Goal: Information Seeking & Learning: Learn about a topic

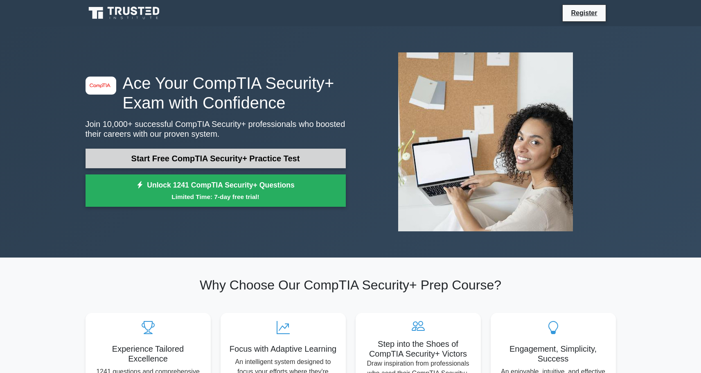
click at [258, 153] on link "Start Free CompTIA Security+ Practice Test" at bounding box center [216, 159] width 260 height 20
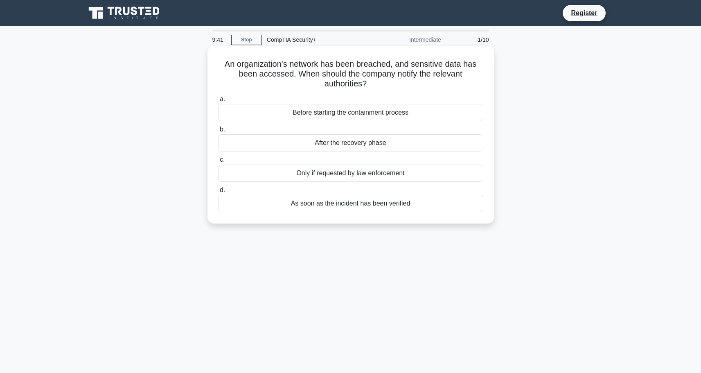
click at [339, 205] on div "As soon as the incident has been verified" at bounding box center [350, 203] width 265 height 17
click at [218, 193] on input "d. As soon as the incident has been verified" at bounding box center [218, 189] width 0 height 5
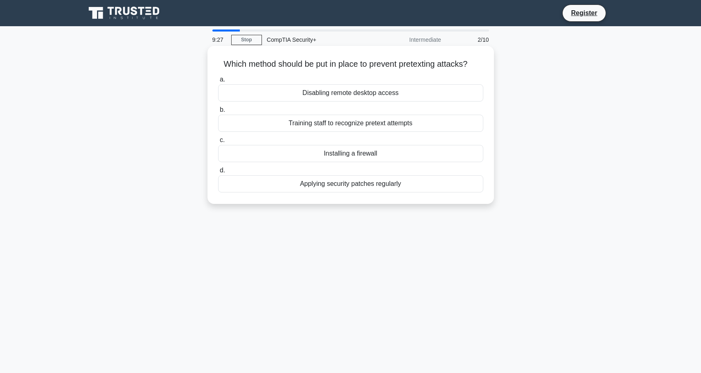
click at [318, 123] on div "Training staff to recognize pretext attempts" at bounding box center [350, 123] width 265 height 17
click at [218, 113] on input "b. Training staff to recognize pretext attempts" at bounding box center [218, 109] width 0 height 5
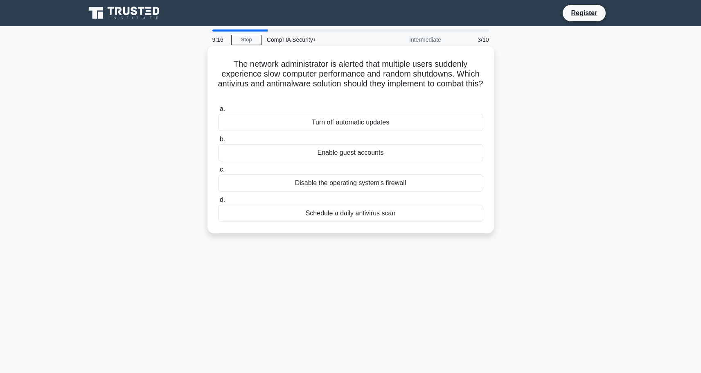
click at [269, 110] on label "a. Turn off automatic updates" at bounding box center [350, 117] width 265 height 27
click at [218, 110] on input "a. Turn off automatic updates" at bounding box center [218, 108] width 0 height 5
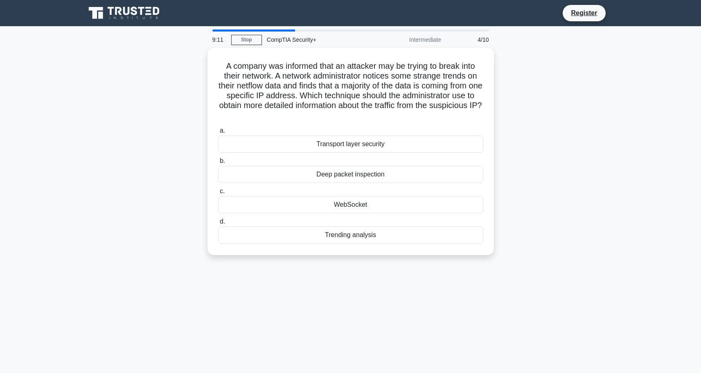
click at [207, 86] on div "A company was informed that an attacker may be trying to break into their netwo…" at bounding box center [351, 156] width 540 height 217
click at [291, 167] on div "Deep packet inspection" at bounding box center [350, 172] width 265 height 17
click at [218, 162] on input "b. Deep packet inspection" at bounding box center [218, 158] width 0 height 5
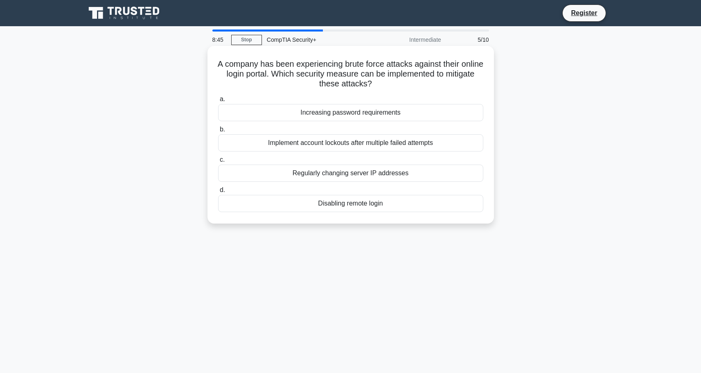
click at [287, 77] on h5 "A company has been experiencing brute force attacks against their online login …" at bounding box center [350, 74] width 267 height 30
click at [280, 145] on div "Implement account lockouts after multiple failed attempts" at bounding box center [350, 142] width 265 height 17
click at [218, 132] on input "b. Implement account lockouts after multiple failed attempts" at bounding box center [218, 129] width 0 height 5
click at [264, 206] on div "Remote Access Policy" at bounding box center [350, 203] width 265 height 17
click at [218, 193] on input "d. Remote Access Policy" at bounding box center [218, 189] width 0 height 5
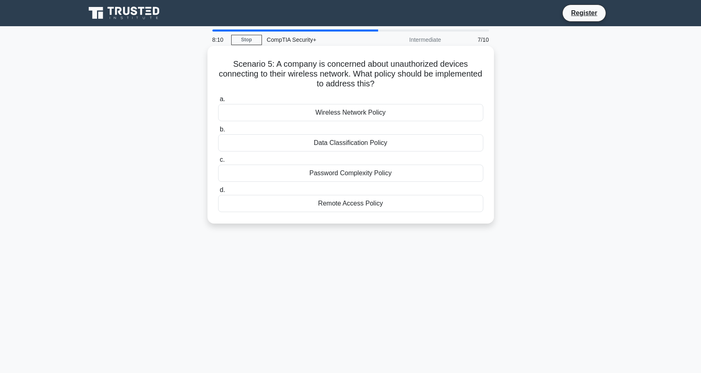
click at [281, 115] on div "Wireless Network Policy" at bounding box center [350, 112] width 265 height 17
click at [218, 102] on input "a. Wireless Network Policy" at bounding box center [218, 99] width 0 height 5
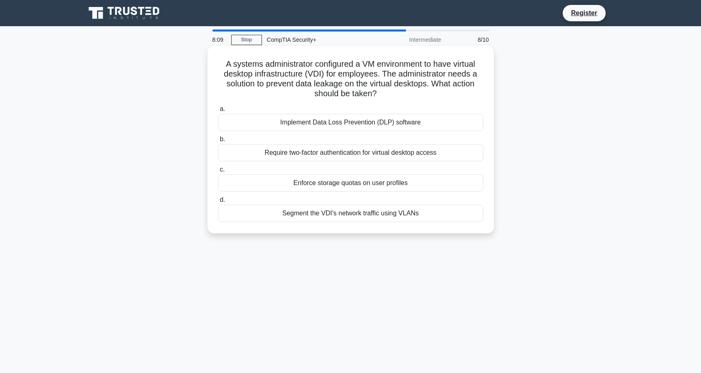
click at [278, 94] on h5 "A systems administrator configured a VM environment to have virtual desktop inf…" at bounding box center [350, 79] width 267 height 40
click at [244, 125] on div "Implement Data Loss Prevention (DLP) software" at bounding box center [350, 122] width 265 height 17
click at [218, 112] on input "a. Implement Data Loss Prevention (DLP) software" at bounding box center [218, 108] width 0 height 5
click at [271, 184] on div "Implement host-based antivirus on the virtual machines" at bounding box center [350, 182] width 265 height 17
click at [218, 172] on input "c. Implement host-based antivirus on the virtual machines" at bounding box center [218, 169] width 0 height 5
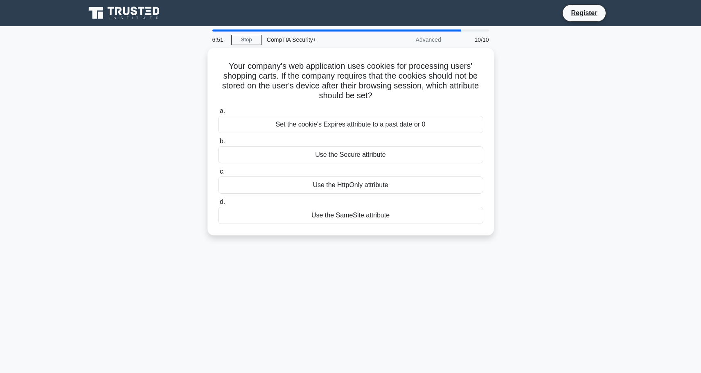
click at [133, 136] on div "Your company's web application uses cookies for processing users' shopping cart…" at bounding box center [351, 146] width 540 height 197
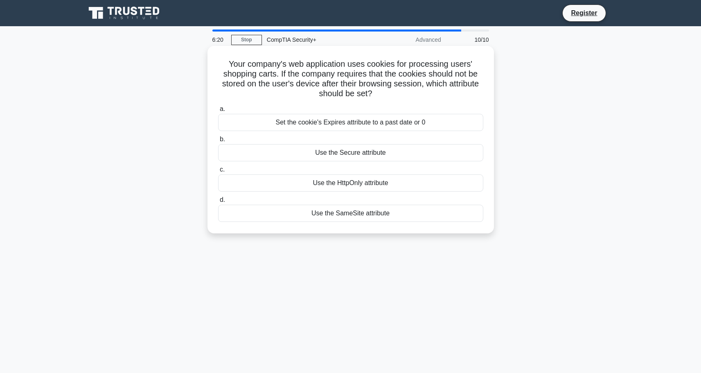
click at [255, 125] on div "Set the cookie's Expires attribute to a past date or 0" at bounding box center [350, 122] width 265 height 17
click at [218, 112] on input "a. Set the cookie's Expires attribute to a past date or 0" at bounding box center [218, 108] width 0 height 5
